Goal: Information Seeking & Learning: Learn about a topic

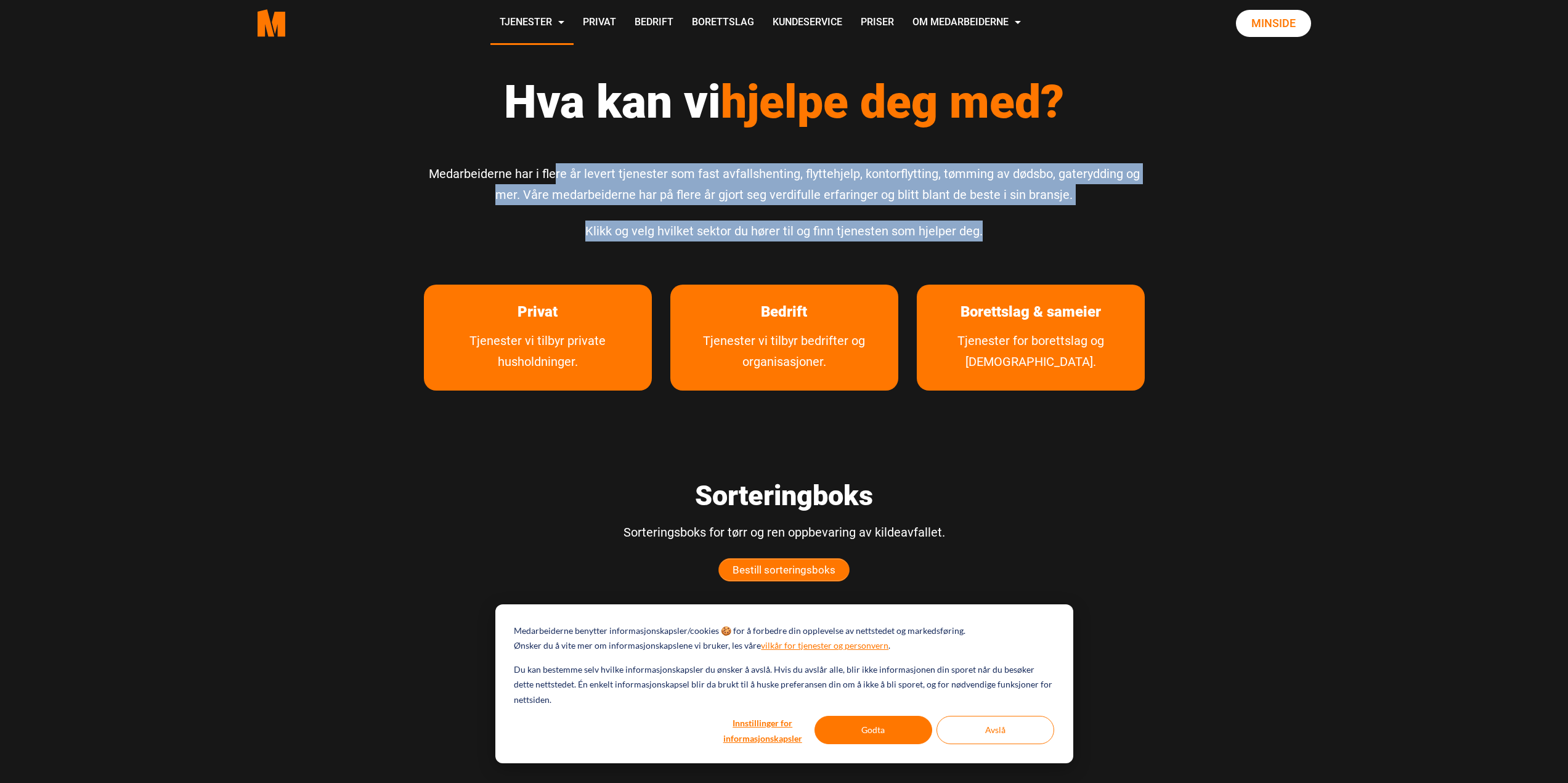
drag, startPoint x: 562, startPoint y: 173, endPoint x: 1058, endPoint y: 226, distance: 498.8
click at [1058, 226] on div "Hva kan vi hjelpe deg med? Medarbeiderne har i flere år levert tjenester som fa…" at bounding box center [784, 160] width 740 height 229
click at [1060, 227] on p "Klikk og velg hvilket sektor du hører til og finn tjenesten som hjelper deg." at bounding box center [784, 231] width 721 height 21
drag, startPoint x: 1008, startPoint y: 230, endPoint x: 474, endPoint y: 146, distance: 540.6
click at [474, 146] on div "Hva kan vi hjelpe deg med? Medarbeiderne har i flere år levert tjenester som fa…" at bounding box center [784, 160] width 740 height 229
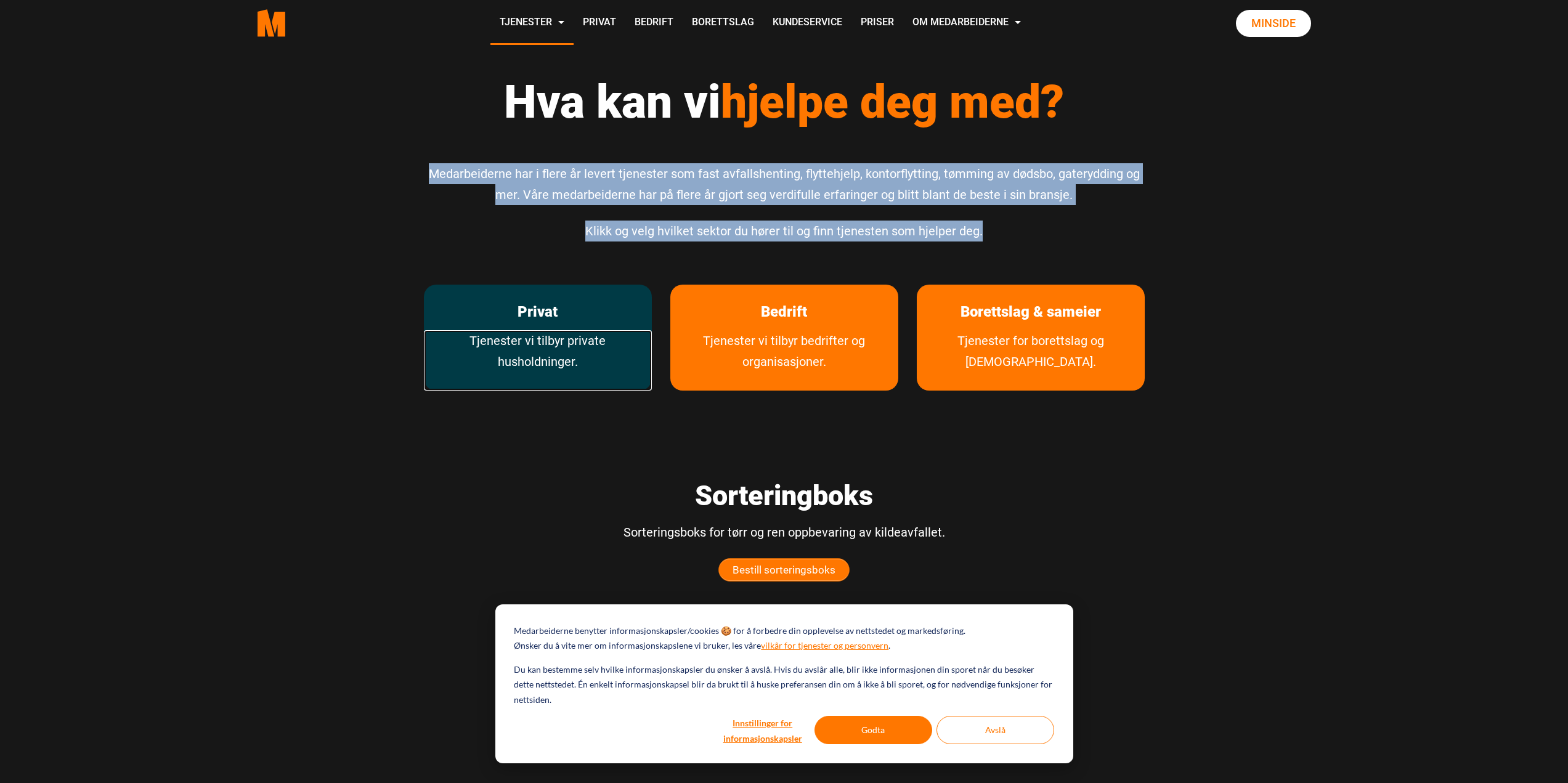
click at [515, 337] on link "Tjenester vi tilbyr private husholdninger." at bounding box center [537, 360] width 228 height 60
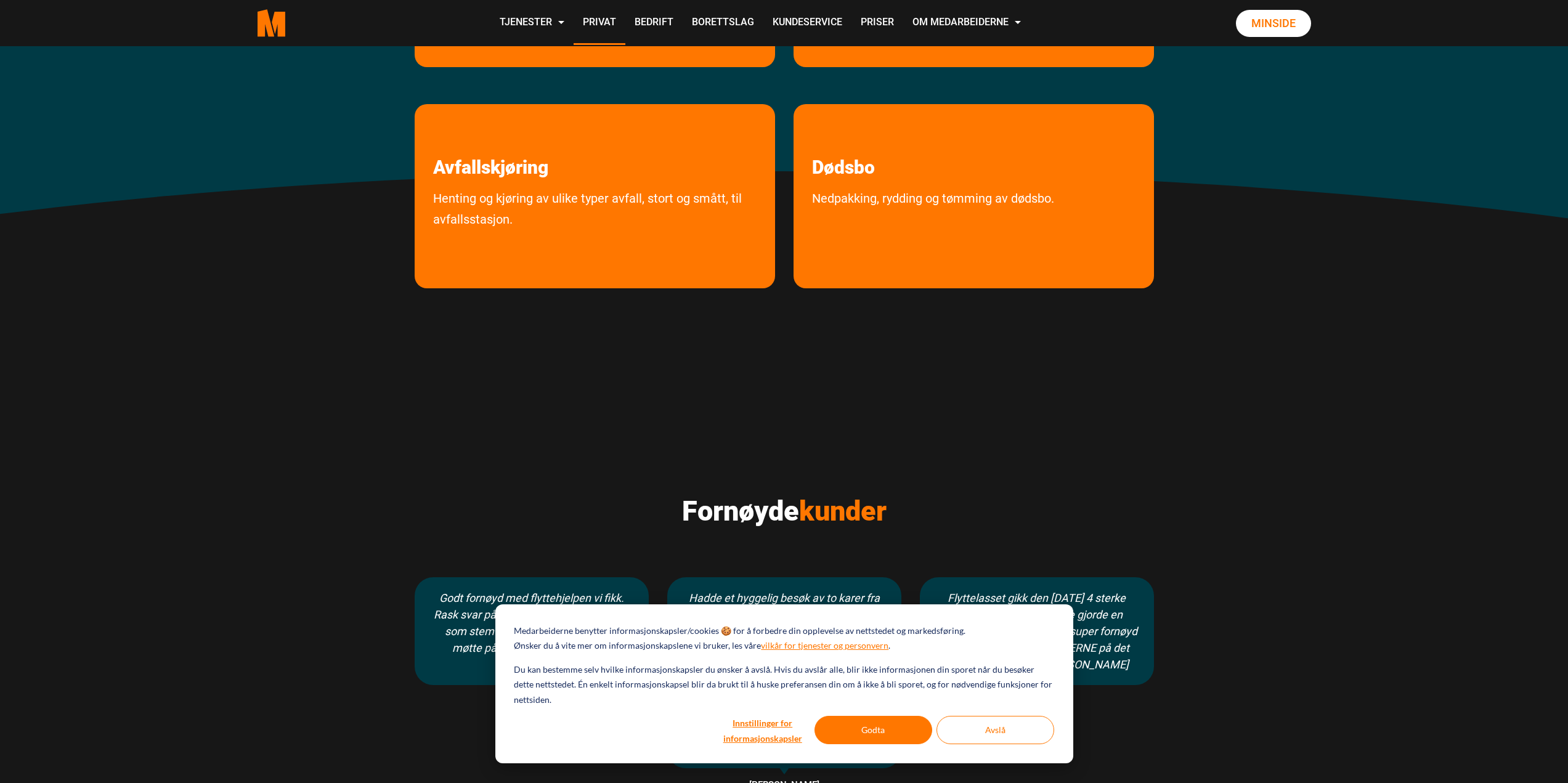
scroll to position [431, 0]
click at [912, 737] on button "Godta" at bounding box center [873, 730] width 117 height 29
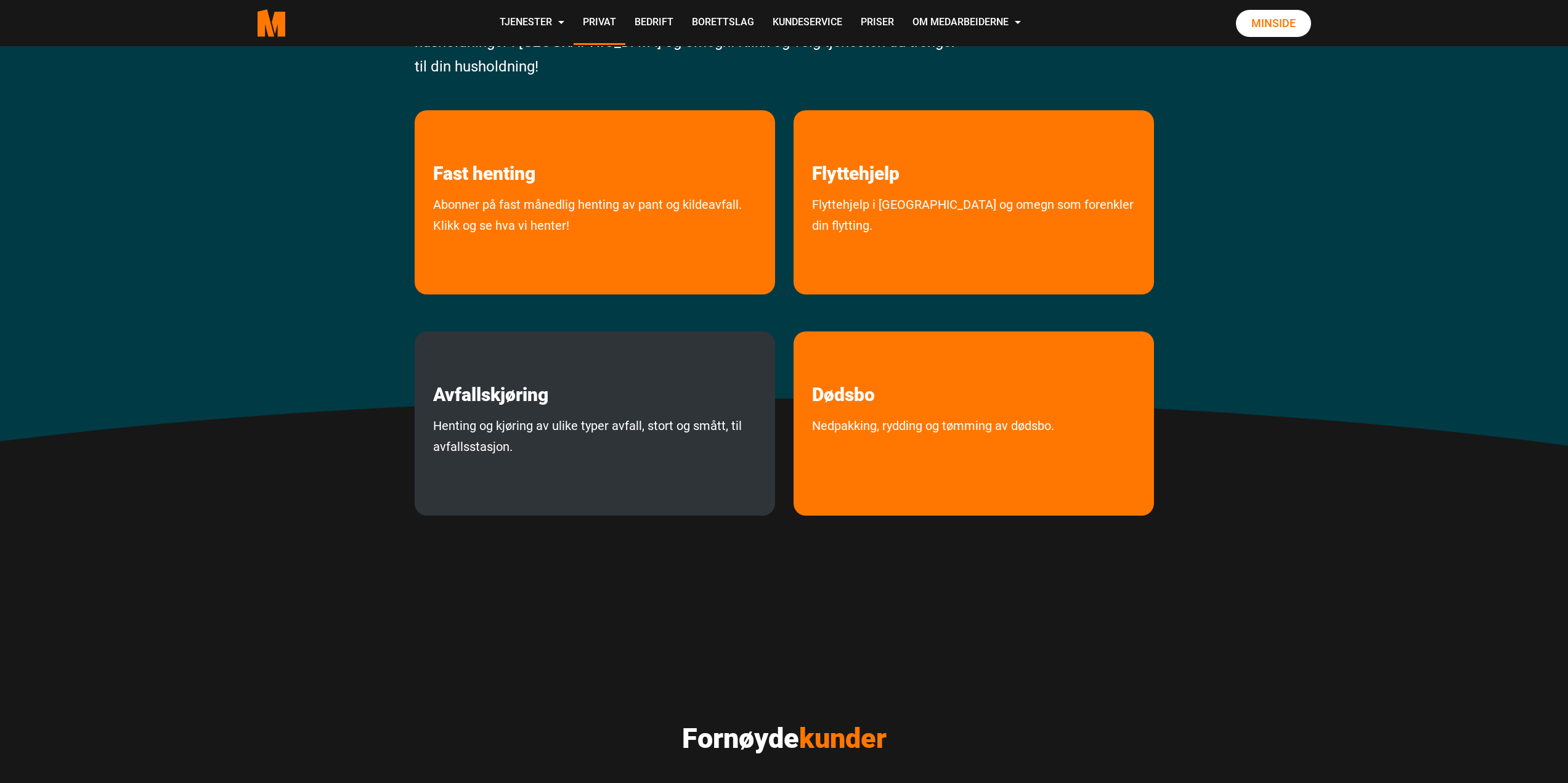
scroll to position [123, 0]
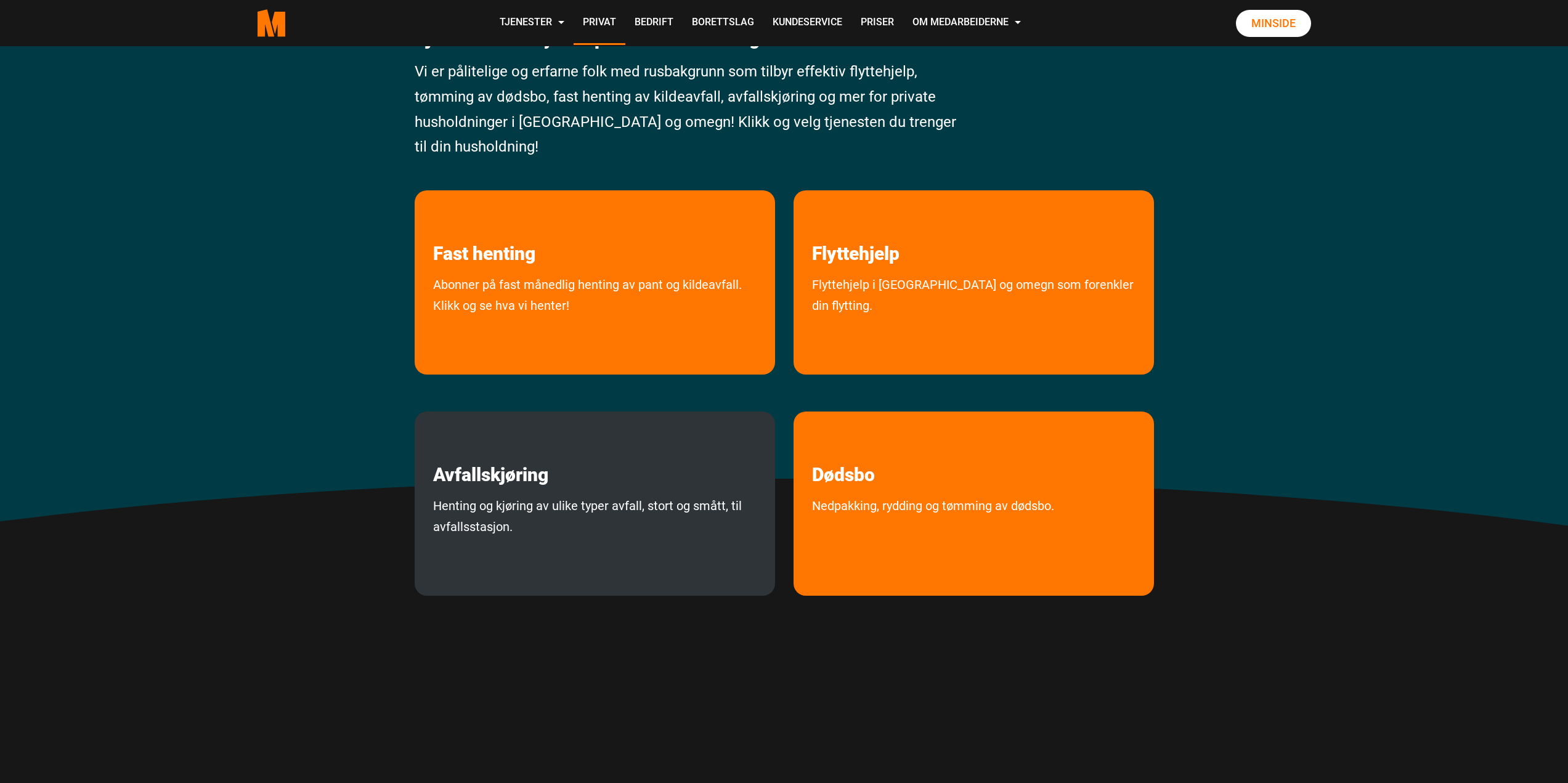
click at [496, 492] on div "Avfallskjøring Henting og kjøring av ulike typer avfall, stort og smått, til av…" at bounding box center [595, 503] width 361 height 184
click at [535, 487] on div "Avfallskjøring Henting og kjøring av ulike typer avfall, stort og smått, til av…" at bounding box center [595, 503] width 361 height 184
click at [459, 490] on div "Avfallskjøring Henting og kjøring av ulike typer avfall, stort og smått, til av…" at bounding box center [595, 503] width 361 height 184
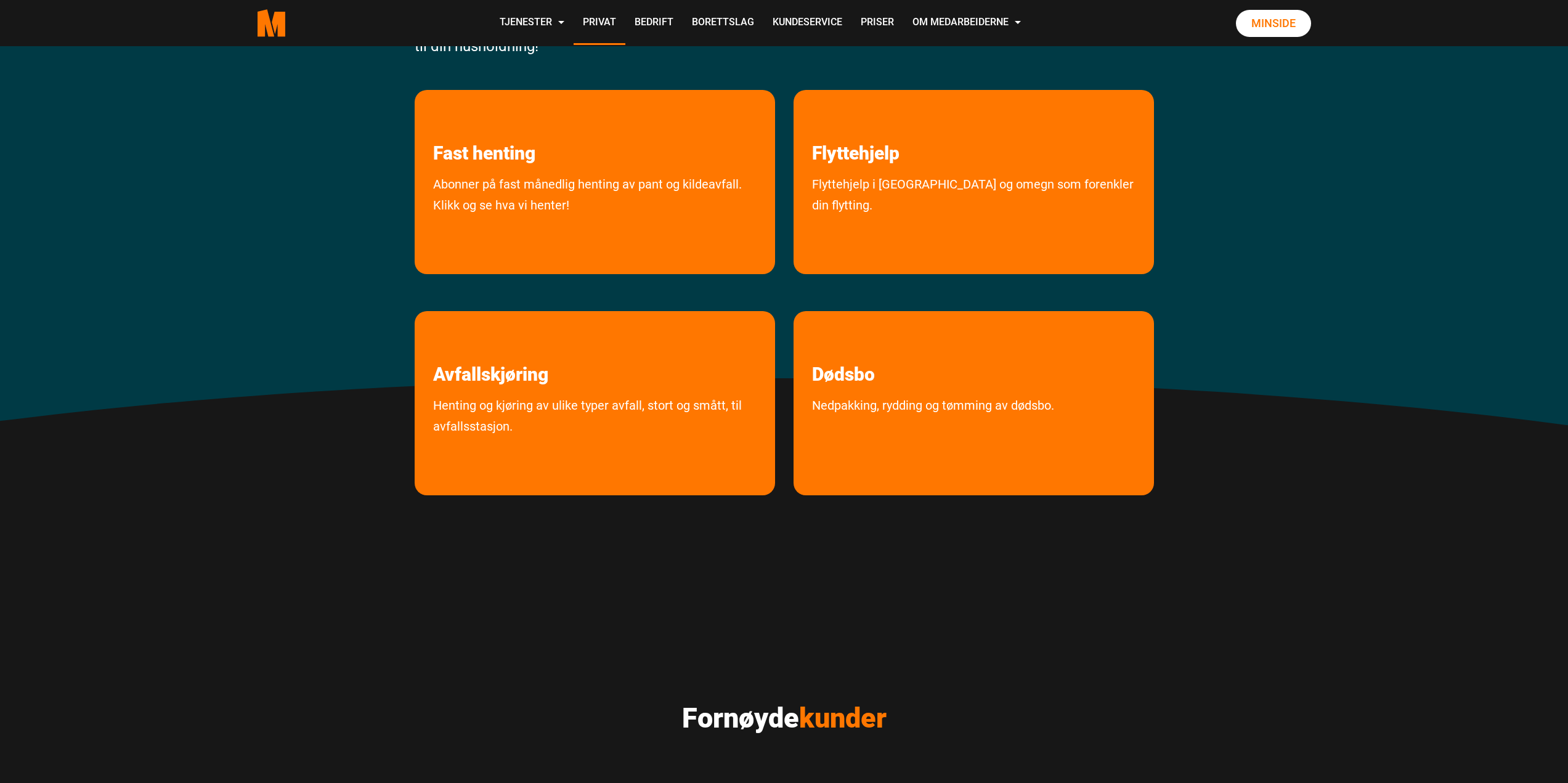
scroll to position [0, 0]
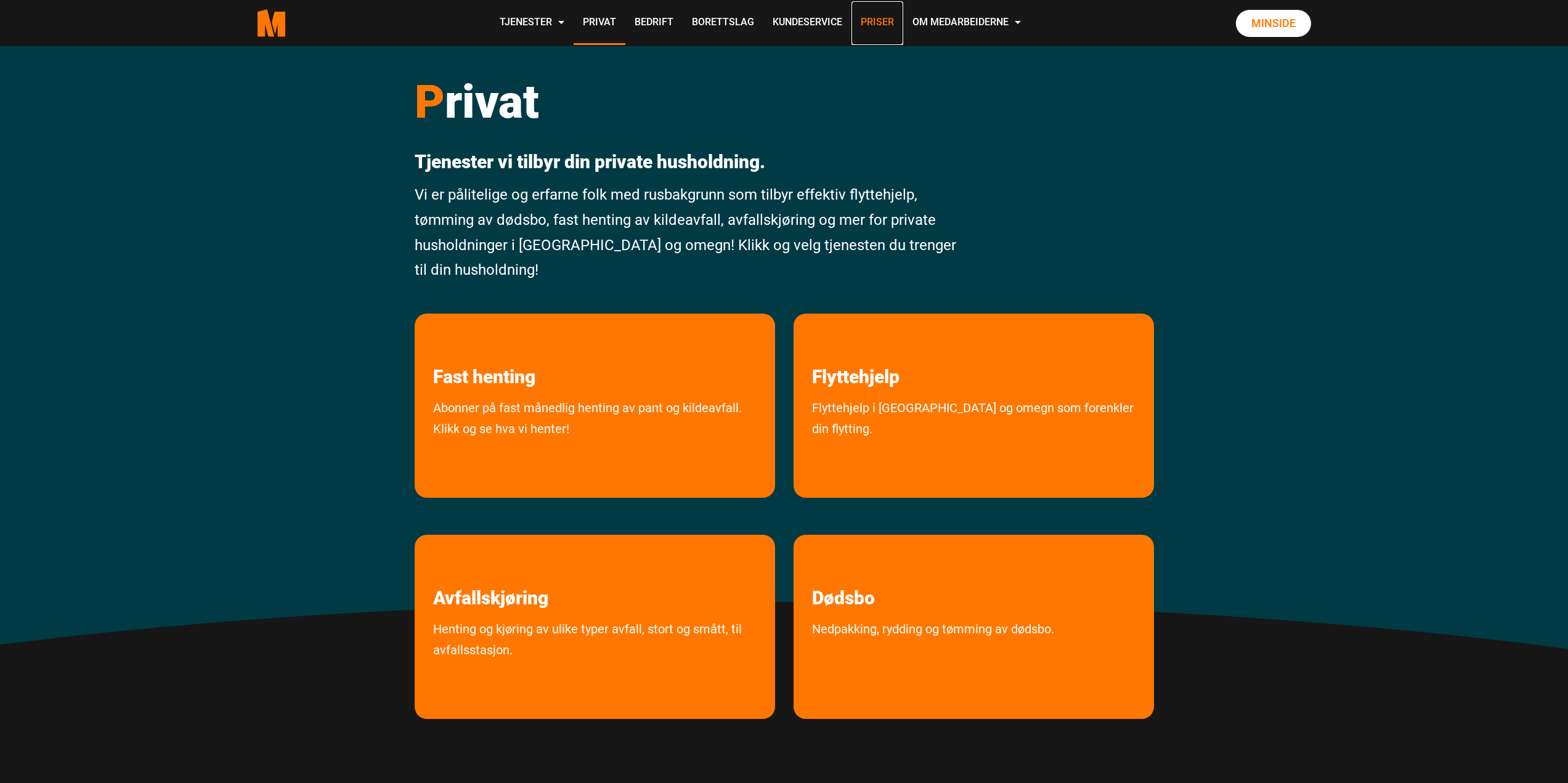
click at [873, 17] on link "Priser" at bounding box center [877, 23] width 52 height 43
